Goal: Information Seeking & Learning: Learn about a topic

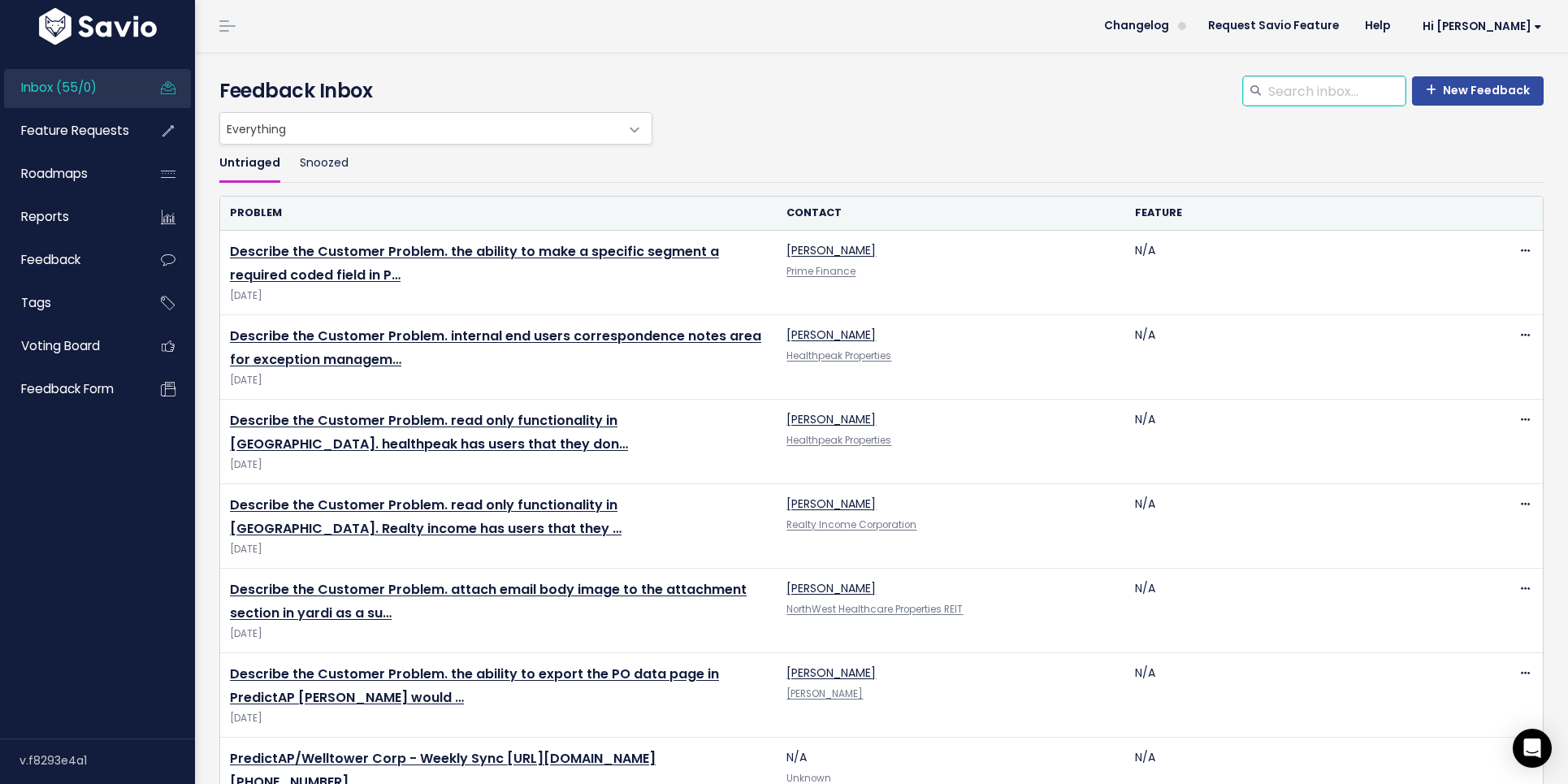
click at [1352, 100] on input "search" at bounding box center [1336, 90] width 139 height 29
type input "p"
click at [145, 130] on li "Feature Requests" at bounding box center [98, 131] width 187 height 39
click at [100, 130] on span "Feature Requests" at bounding box center [74, 130] width 108 height 17
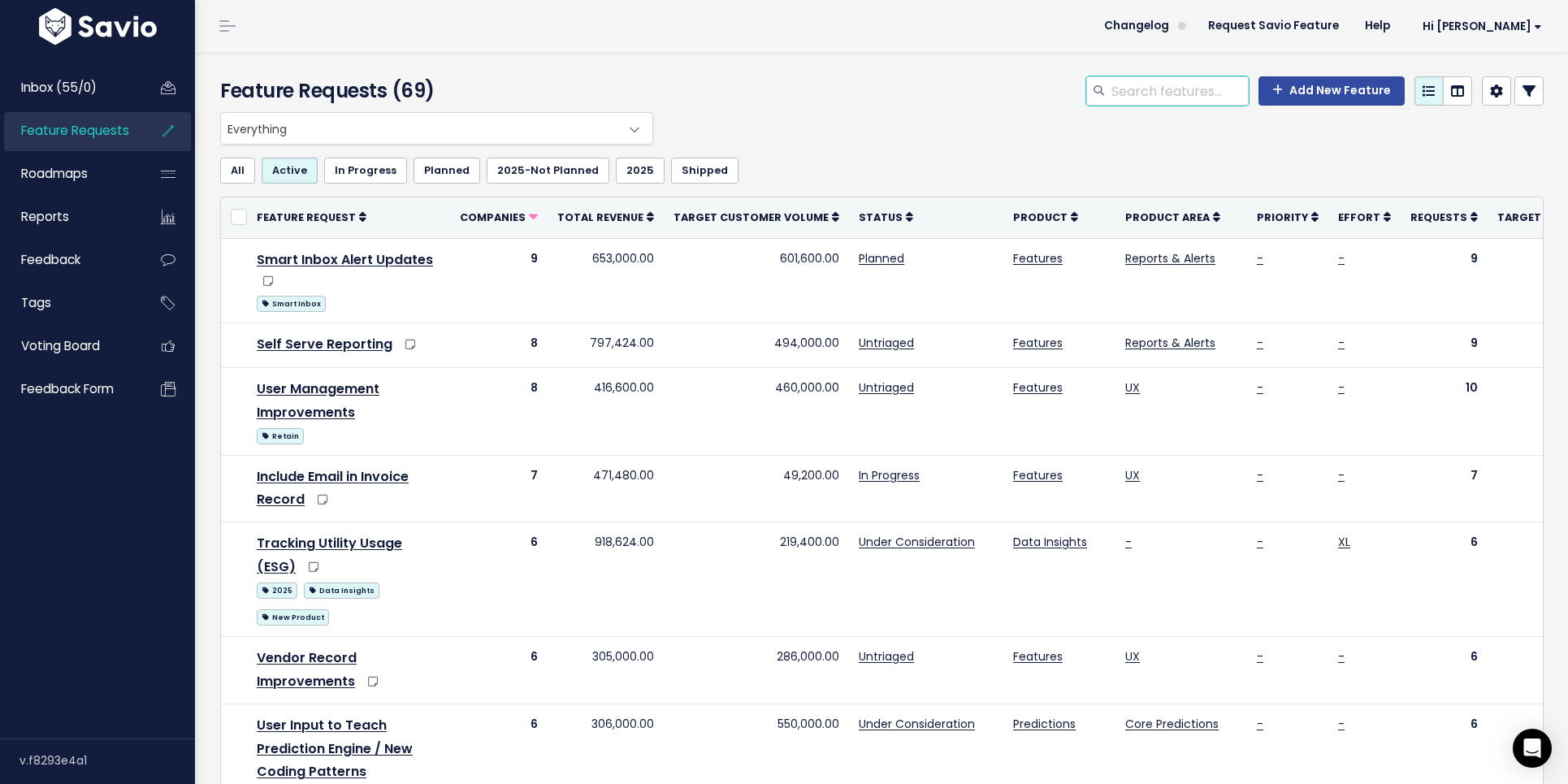
click at [1151, 97] on input "search" at bounding box center [1179, 90] width 139 height 29
type input "pagero"
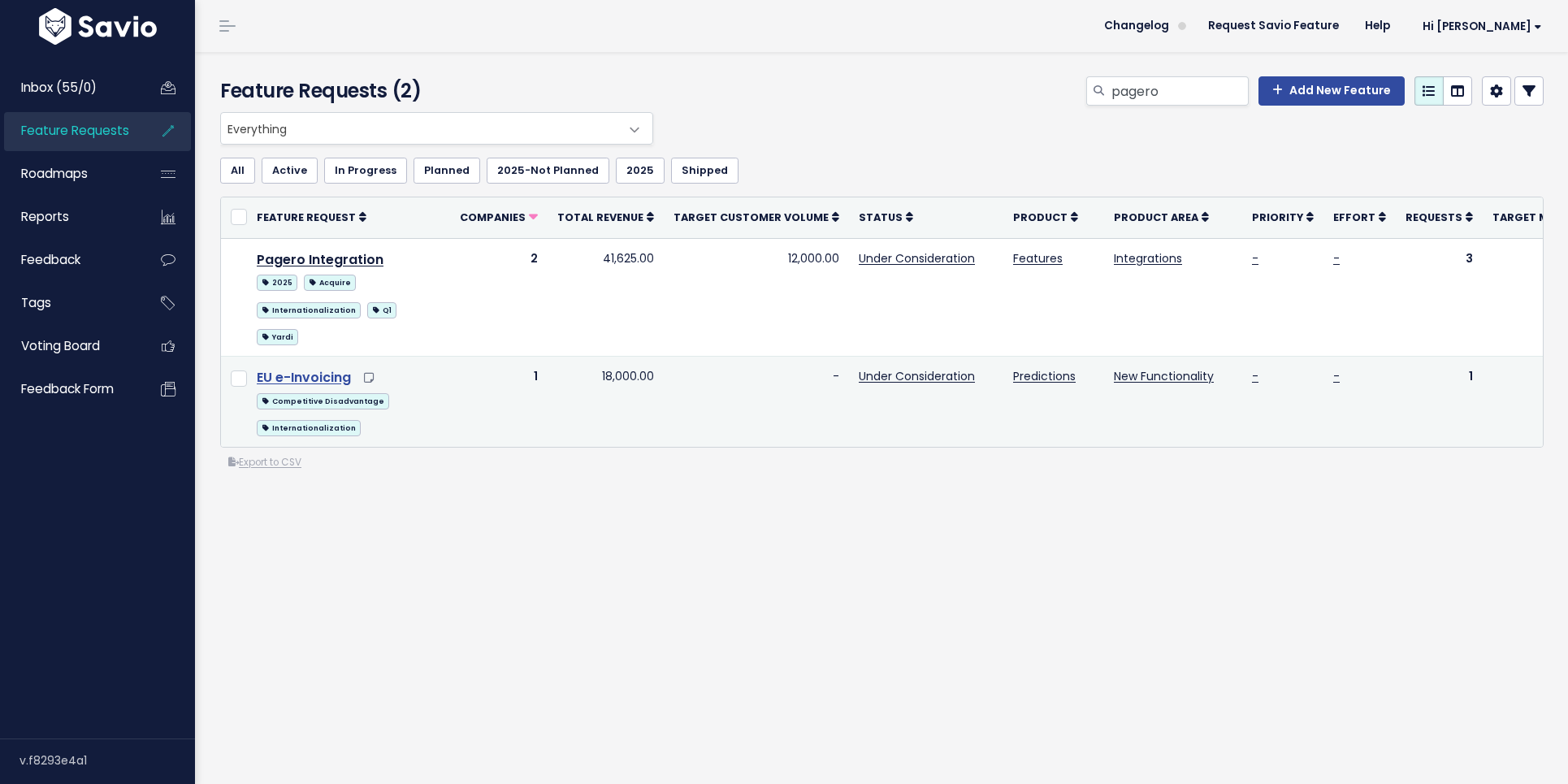
click at [308, 368] on link "EU e-Invoicing" at bounding box center [303, 377] width 94 height 18
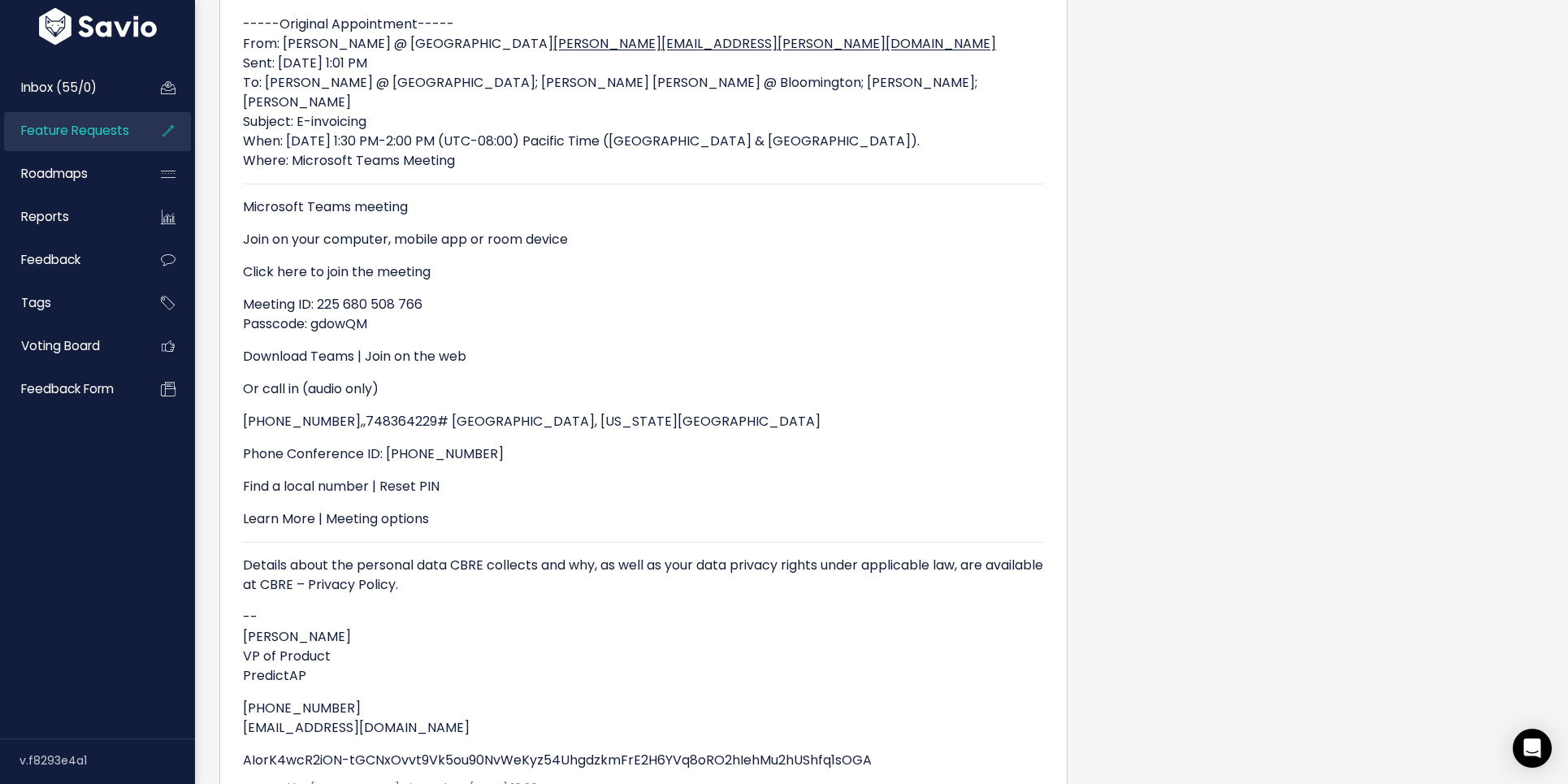
scroll to position [1814, 0]
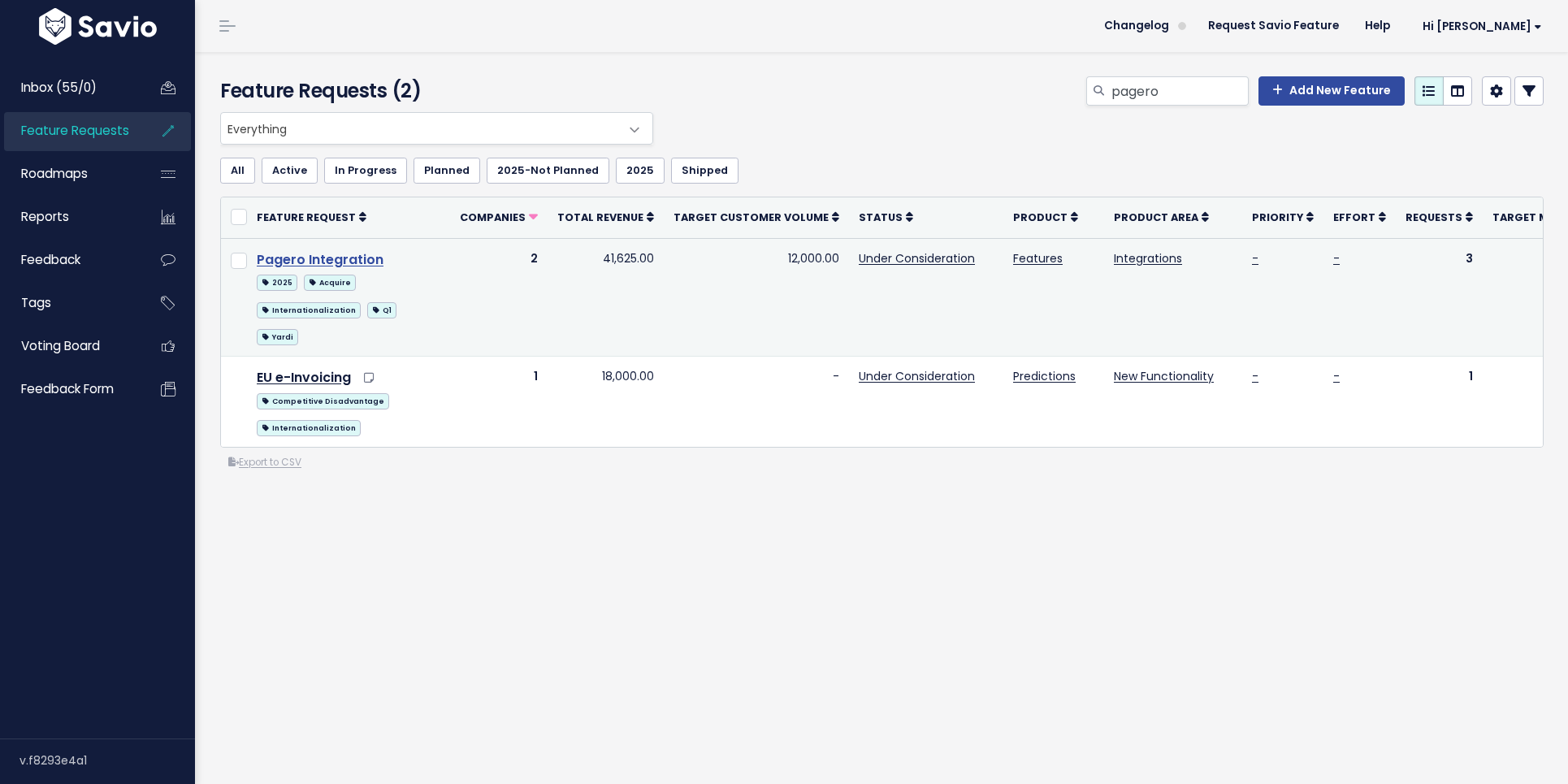
click at [308, 259] on link "Pagero Integration" at bounding box center [320, 259] width 127 height 18
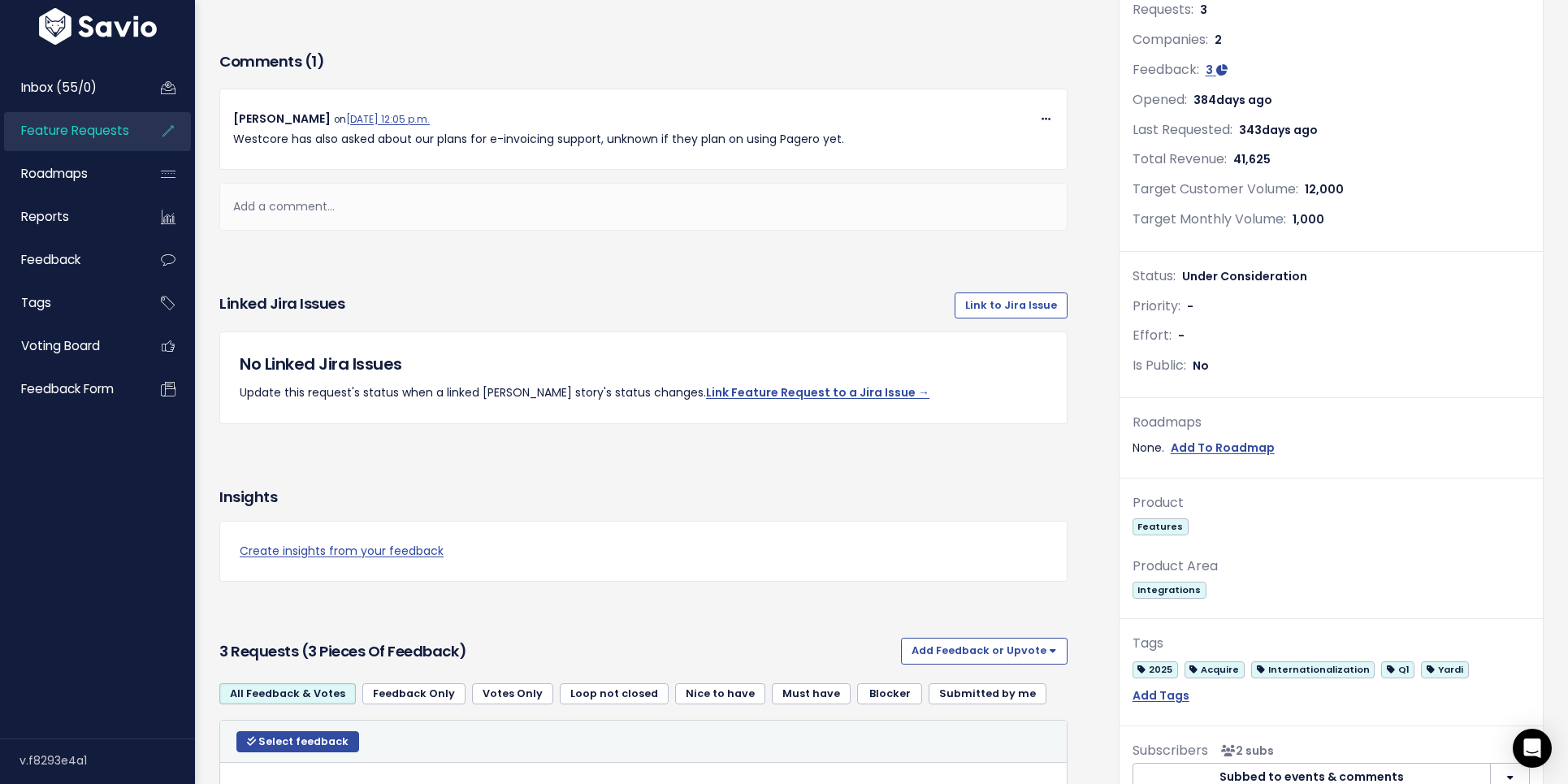
scroll to position [247, 0]
